Goal: Find specific page/section: Find specific page/section

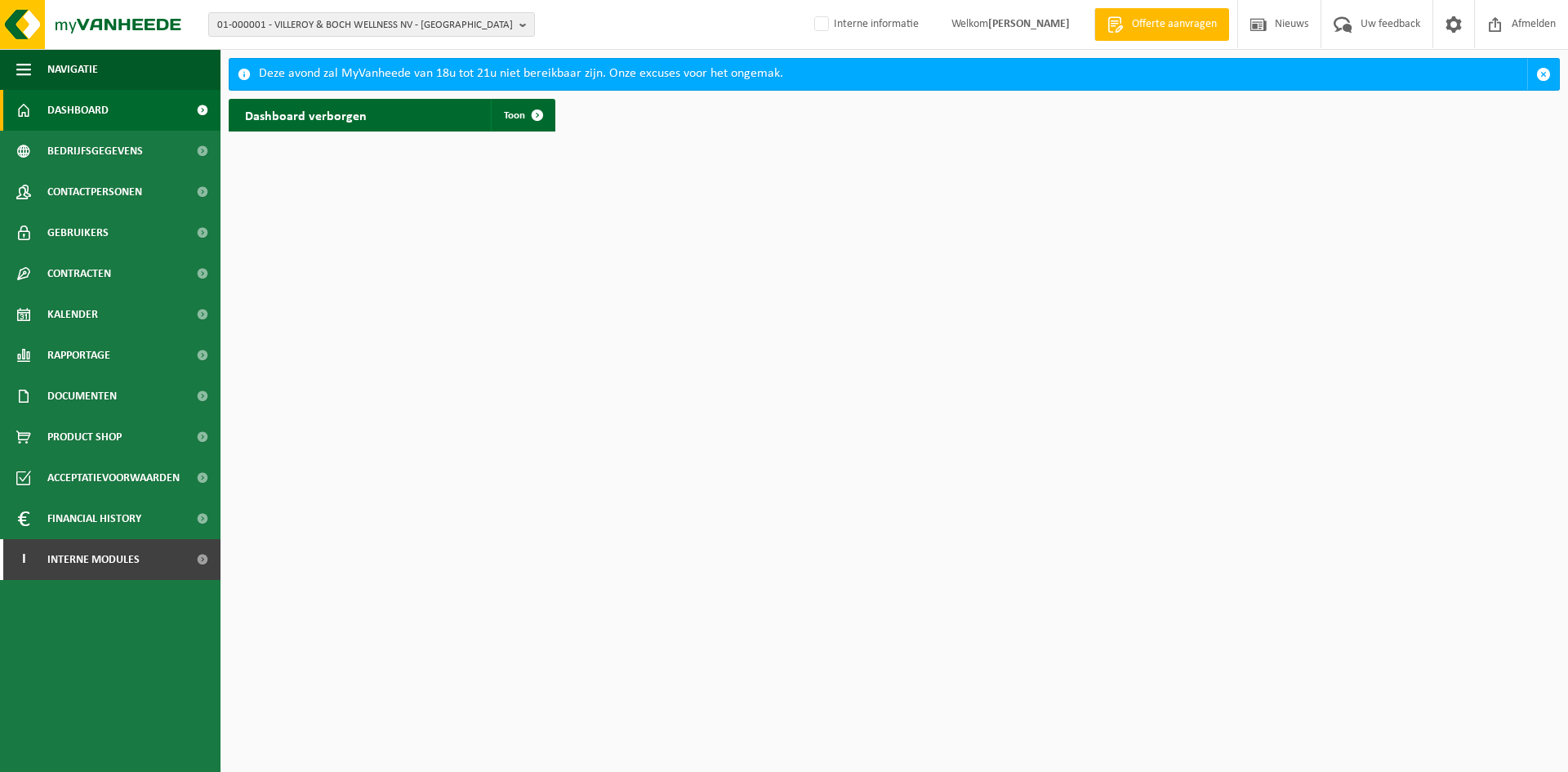
click at [488, 37] on div "01-000001 - VILLEROY & BOCH WELLNESS NV - ROESELARE 01-000001 - VILLEROY & BOCH…" at bounding box center [784, 24] width 1568 height 50
click at [484, 27] on span "01-000001 - VILLEROY & BOCH WELLNESS NV - ROESELARE" at bounding box center [365, 25] width 296 height 24
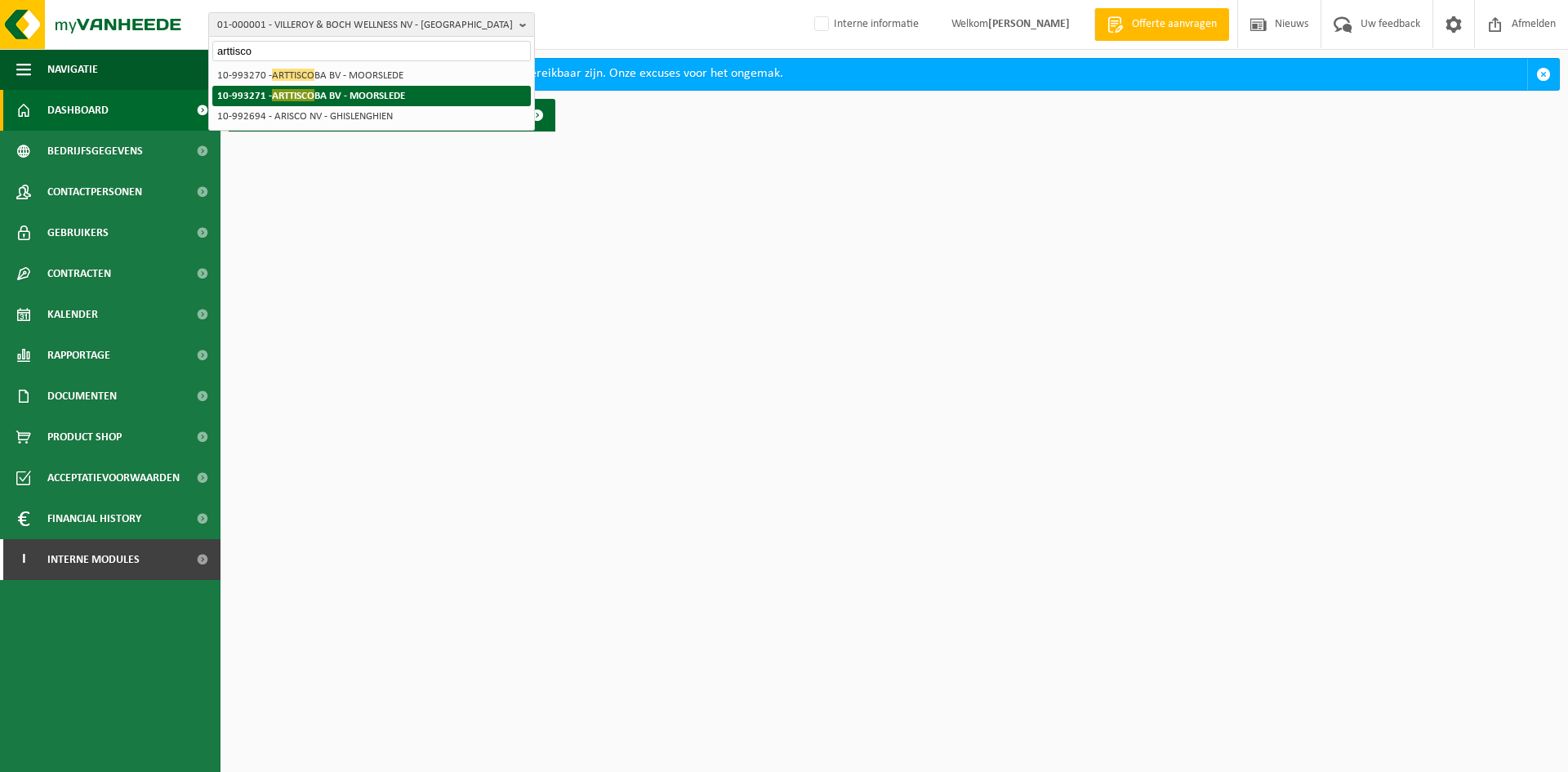
type input "arttisco"
click at [446, 94] on li "10-993271 - ARTTISCO BA BV - MOORSLEDE" at bounding box center [372, 96] width 318 height 21
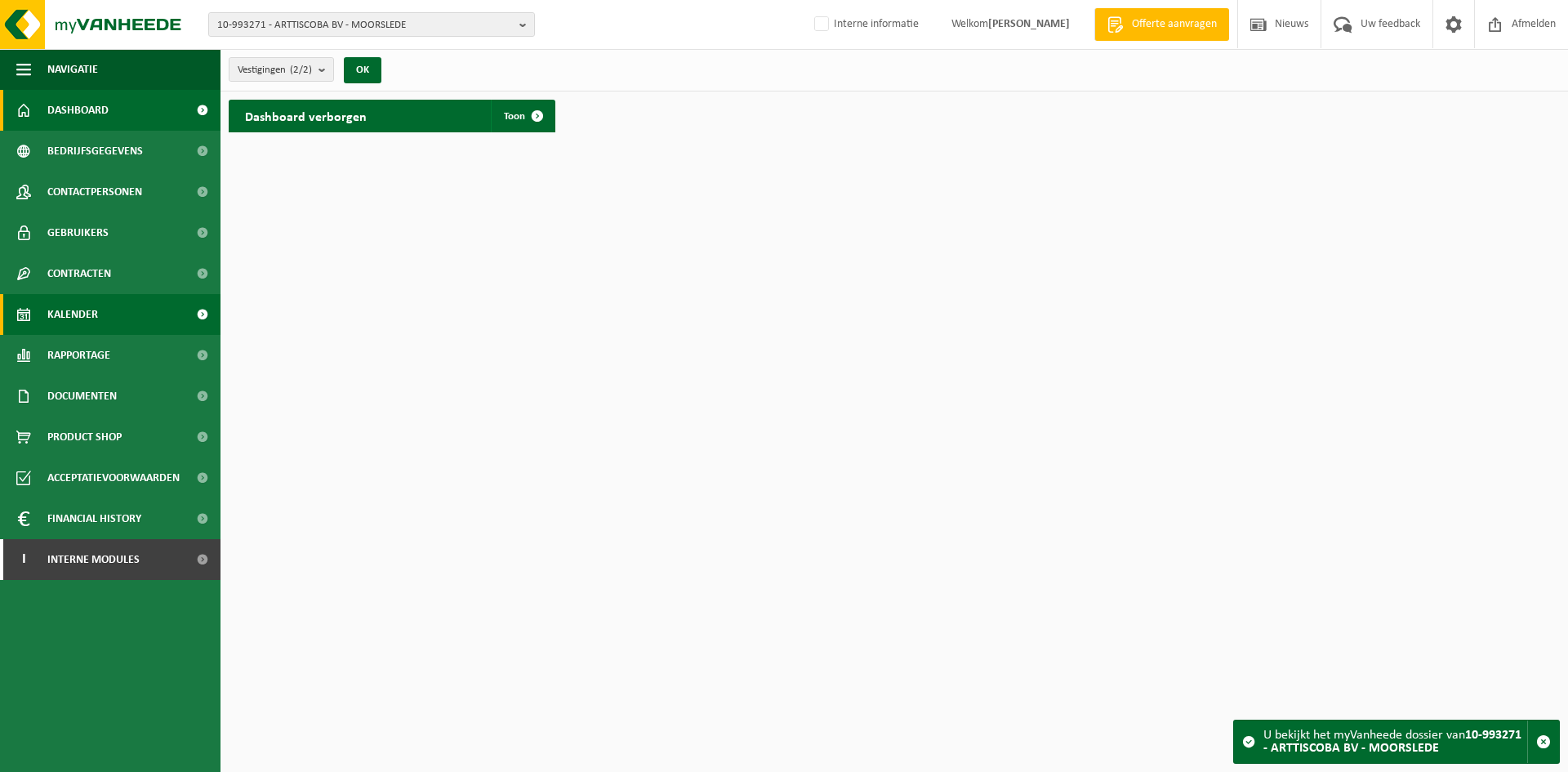
click at [67, 309] on span "Kalender" at bounding box center [73, 315] width 51 height 41
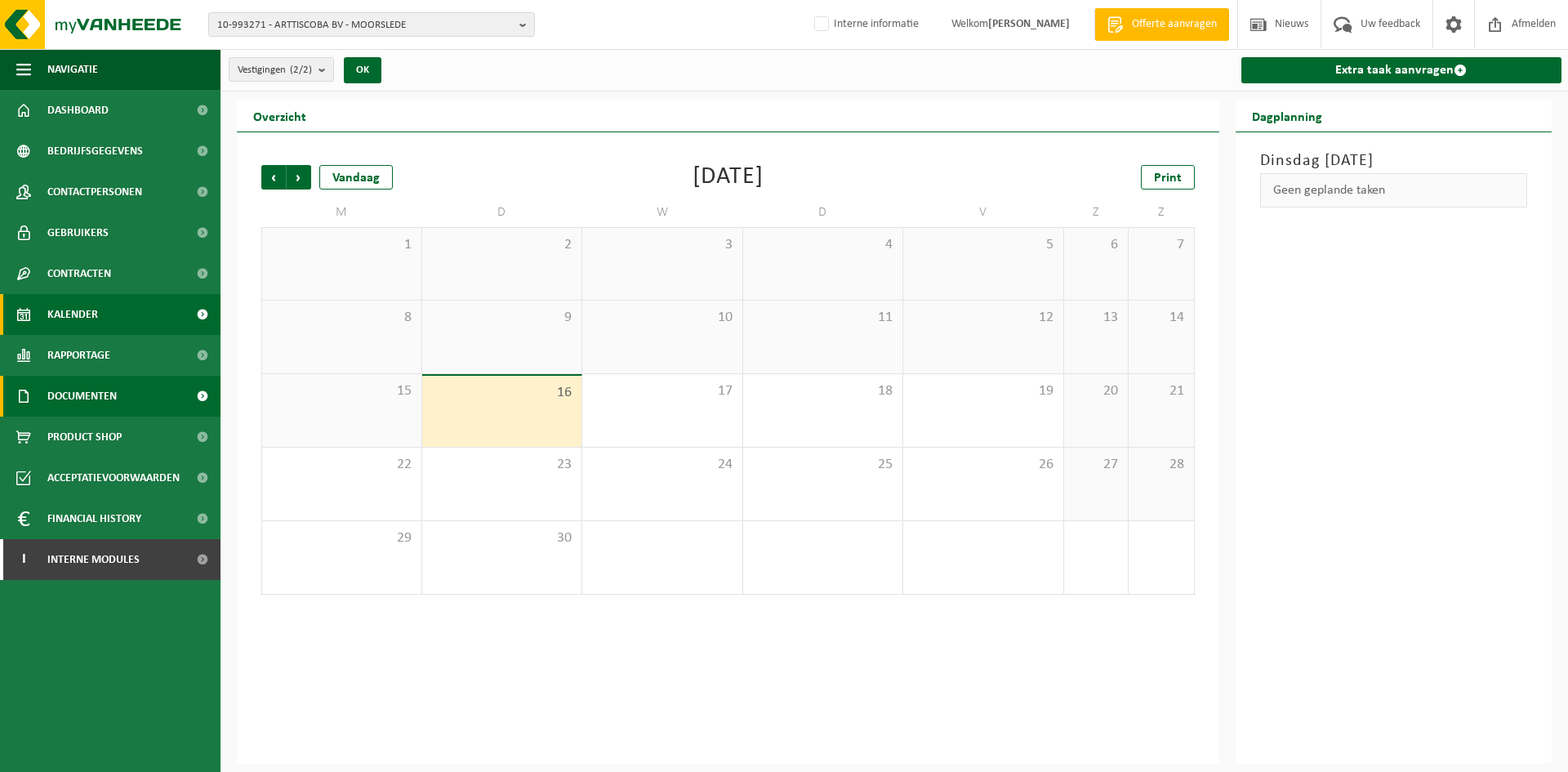
click at [96, 394] on span "Documenten" at bounding box center [82, 396] width 69 height 41
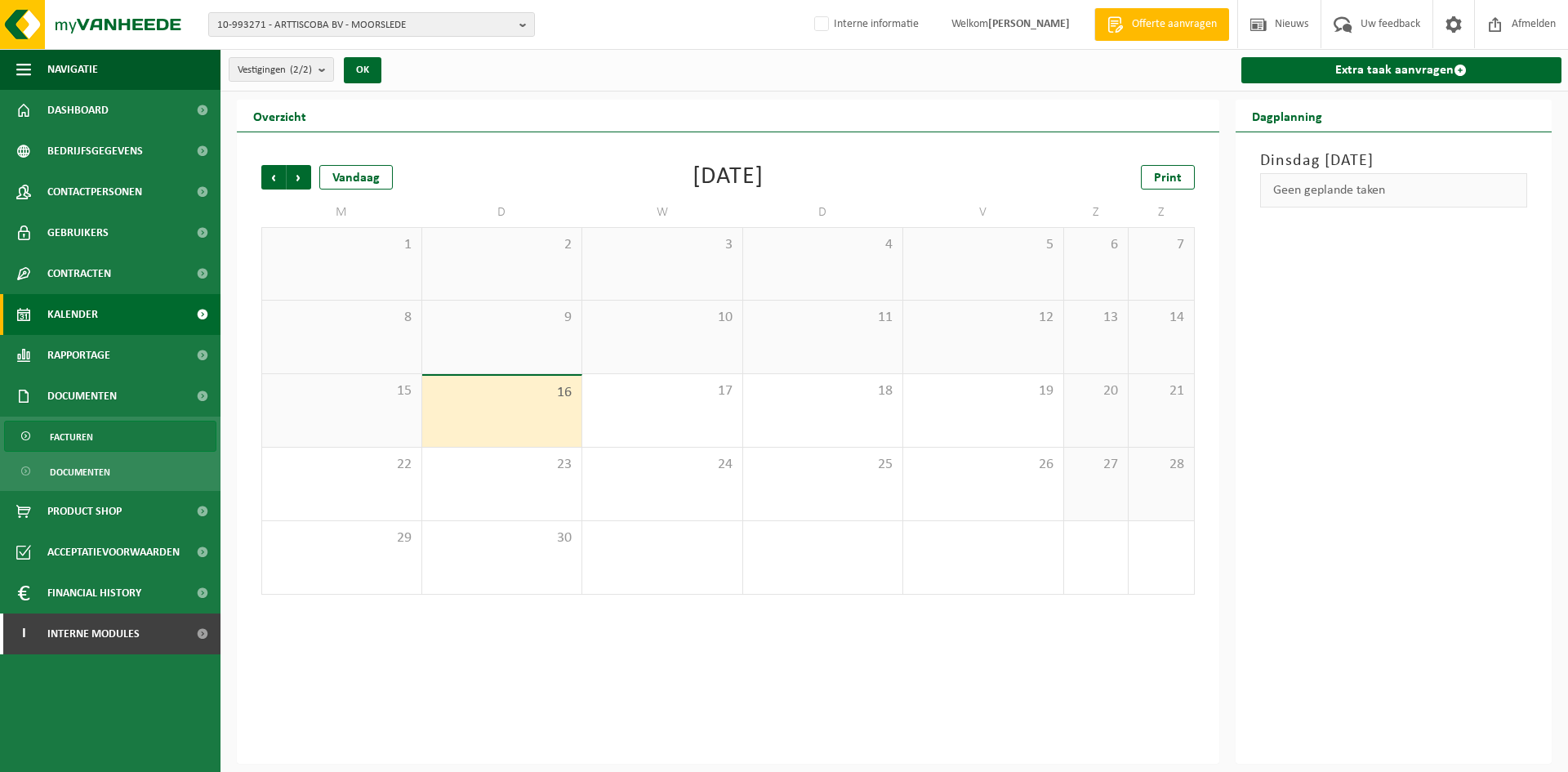
click at [106, 423] on link "Facturen" at bounding box center [110, 436] width 213 height 31
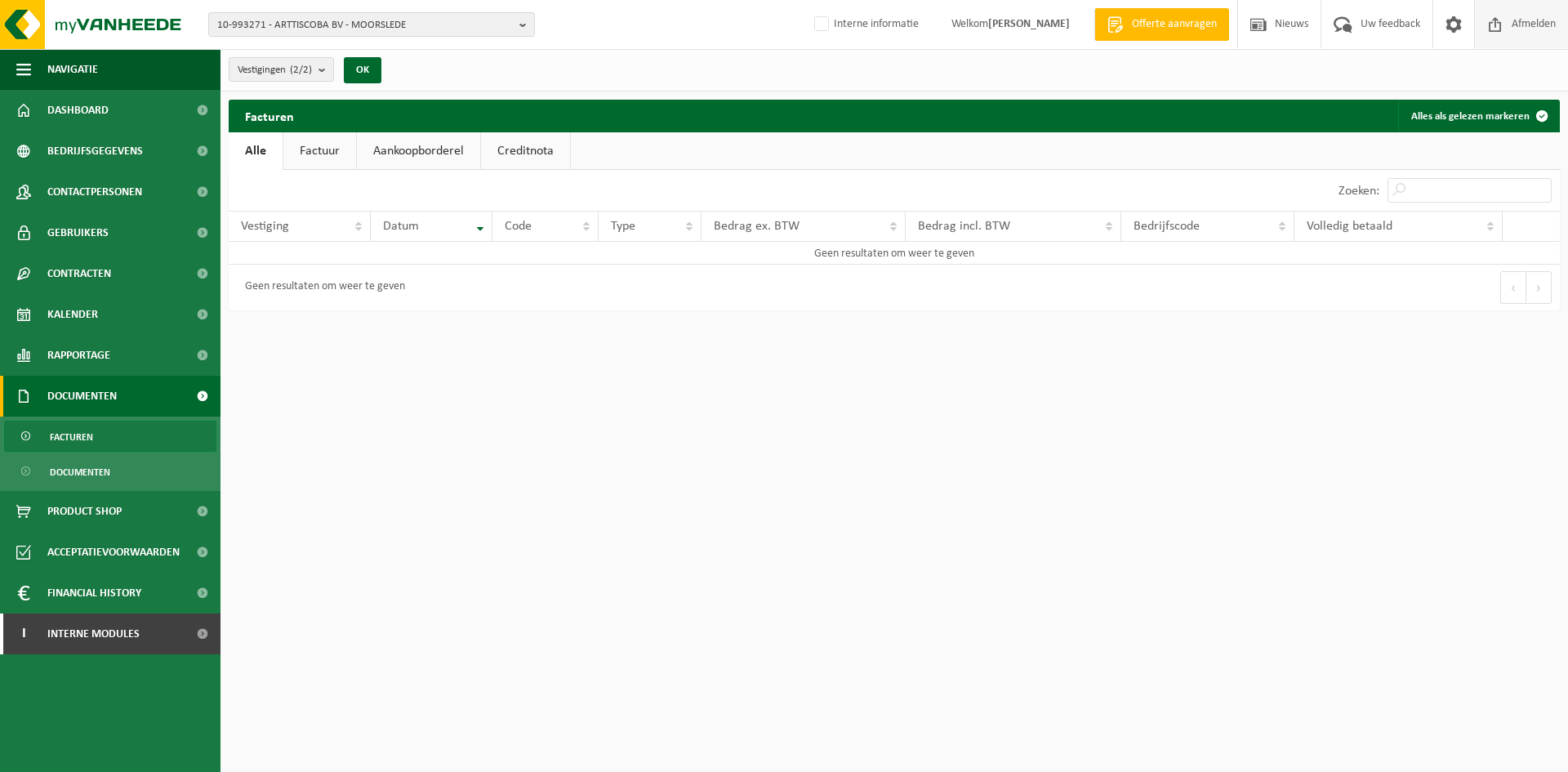
click at [1487, 23] on span at bounding box center [1495, 23] width 24 height 48
